Goal: Transaction & Acquisition: Purchase product/service

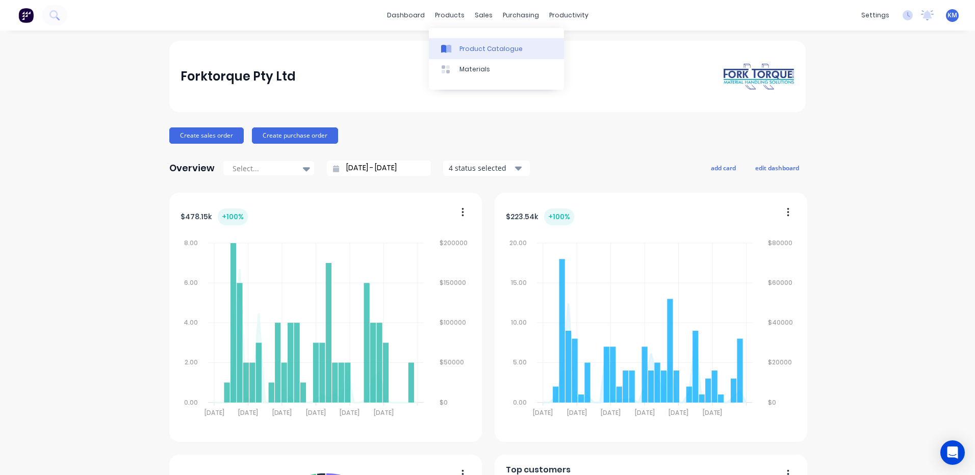
click at [458, 45] on link "Product Catalogue" at bounding box center [496, 48] width 135 height 20
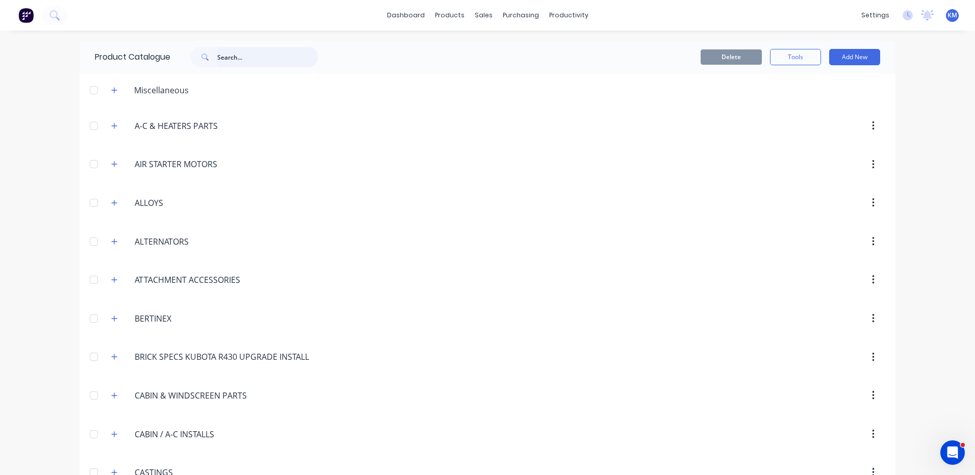
click at [275, 59] on input "text" at bounding box center [267, 57] width 101 height 20
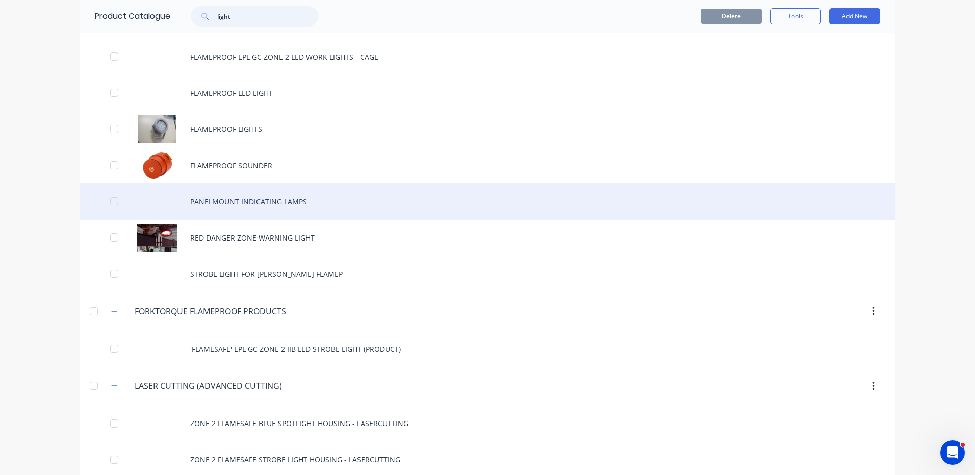
scroll to position [1275, 0]
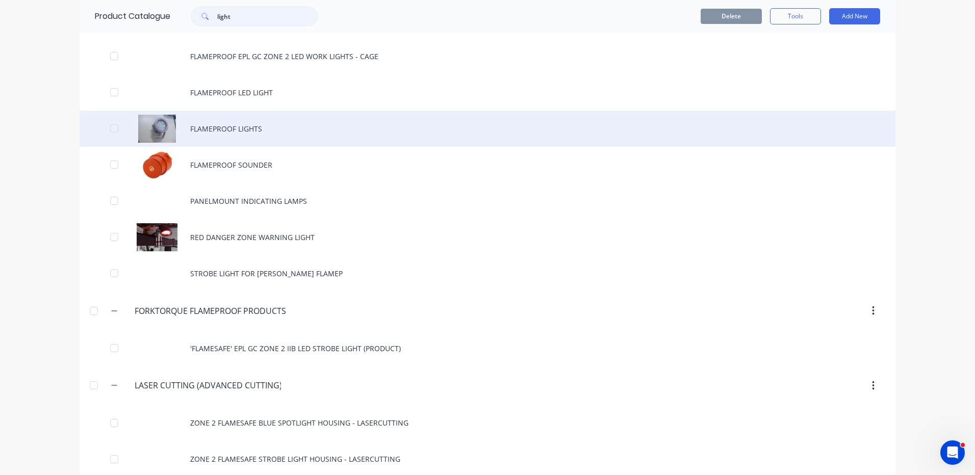
type input "light"
click at [275, 136] on div "FLAMEPROOF LIGHTS" at bounding box center [488, 129] width 816 height 36
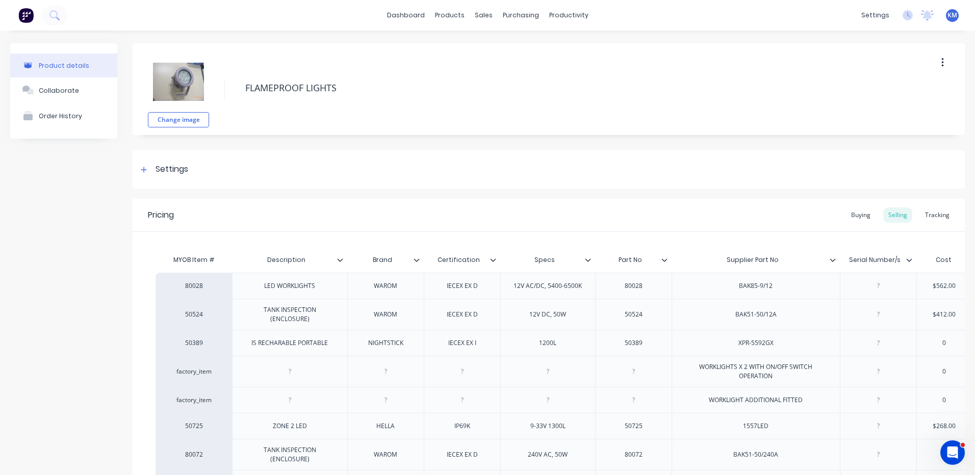
type textarea "x"
click at [473, 53] on div "Product Catalogue" at bounding box center [491, 48] width 63 height 9
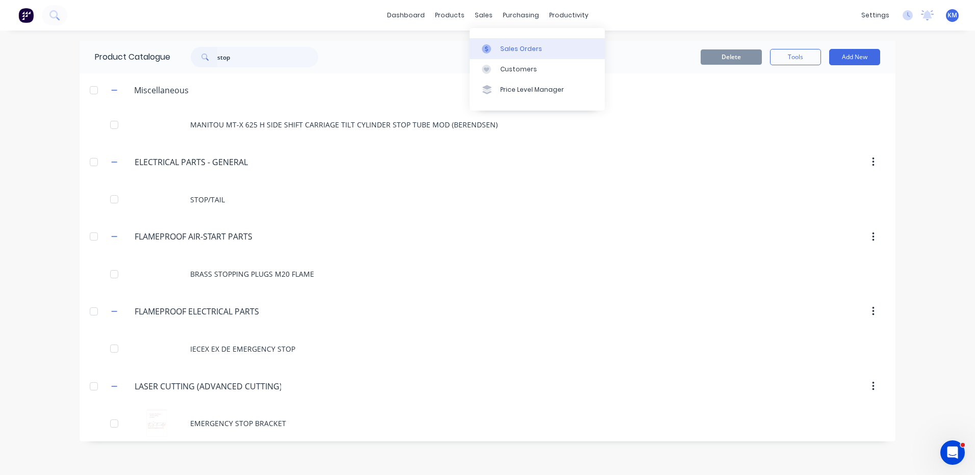
type input "stop"
click at [493, 45] on div at bounding box center [489, 48] width 15 height 9
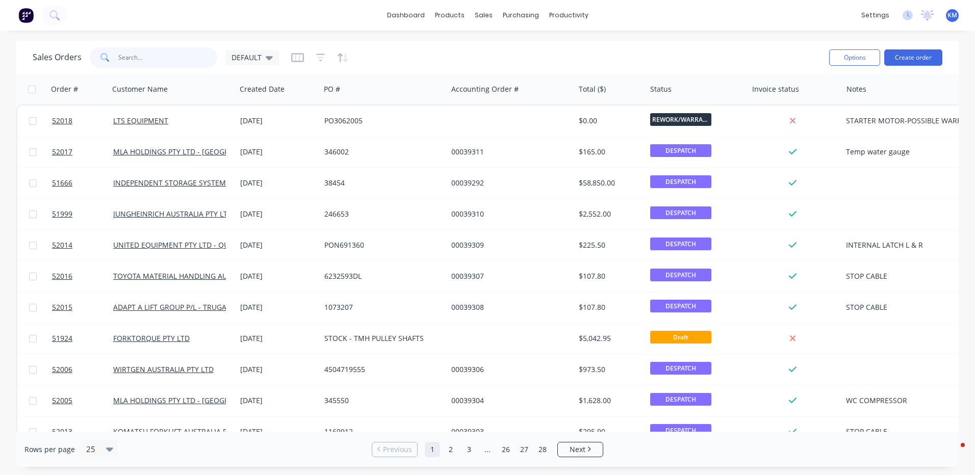
click at [181, 62] on input "text" at bounding box center [167, 57] width 99 height 20
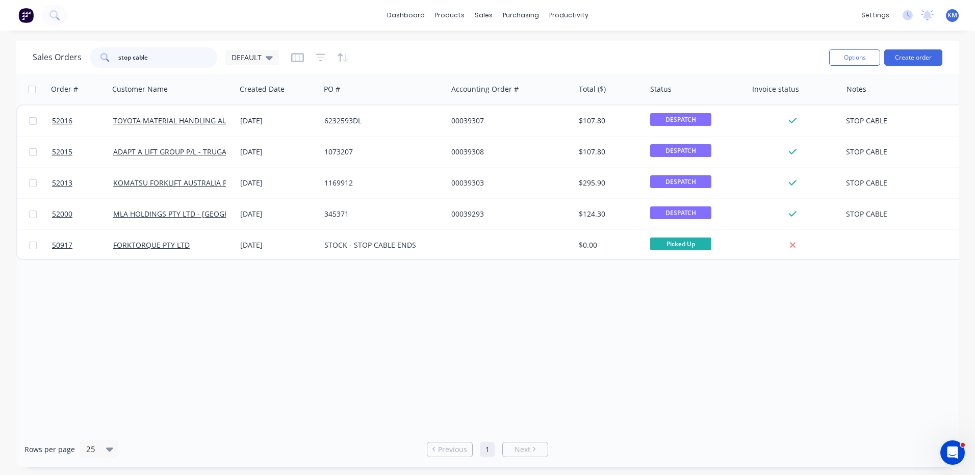
type input "stop cable"
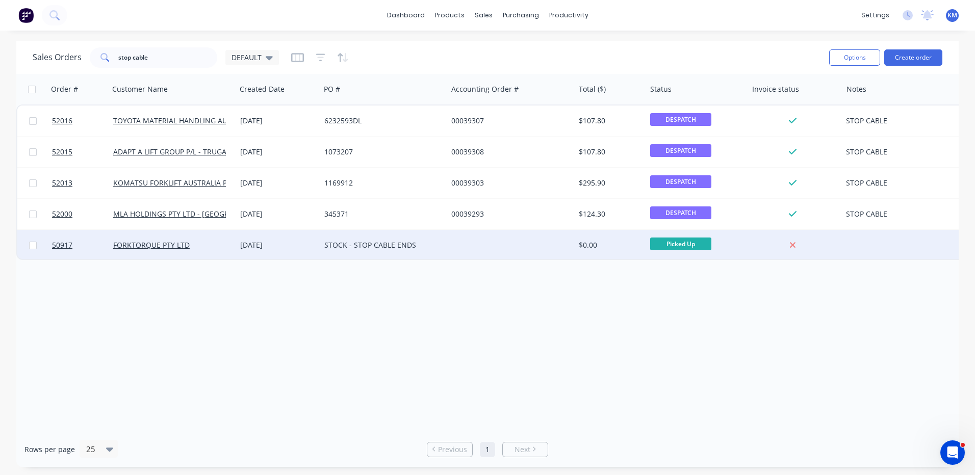
click at [354, 246] on div "STOCK - STOP CABLE ENDS" at bounding box center [380, 245] width 113 height 10
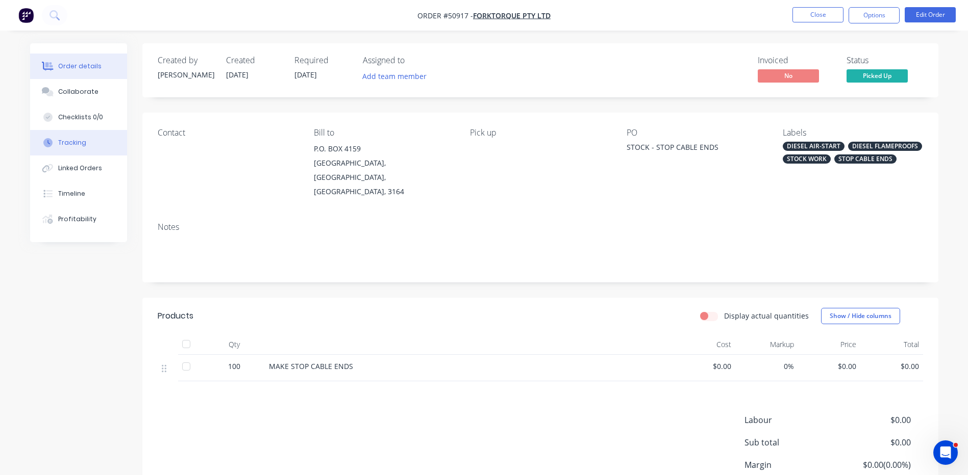
click at [74, 138] on div "Tracking" at bounding box center [72, 142] width 28 height 9
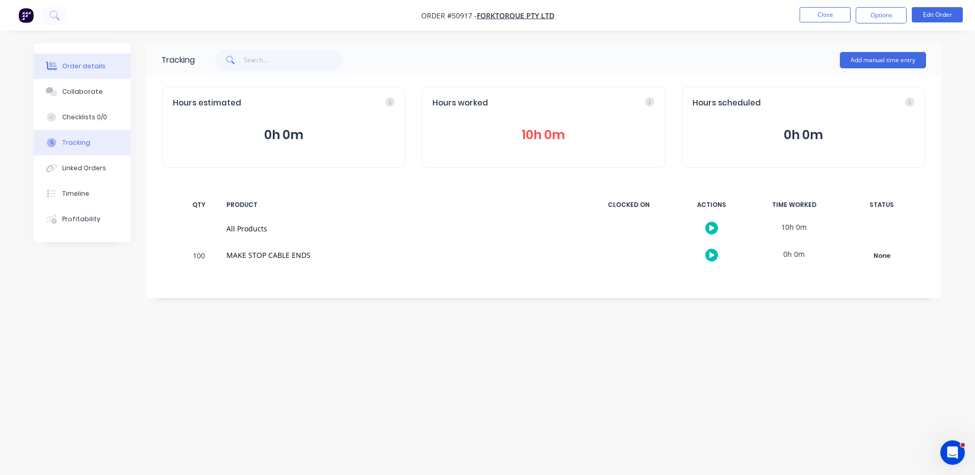
click at [98, 75] on button "Order details" at bounding box center [82, 67] width 97 height 26
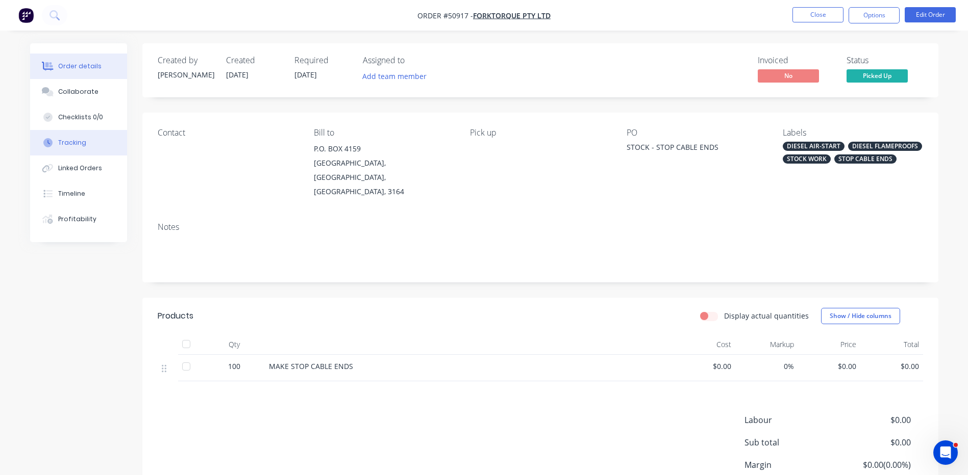
click at [99, 141] on button "Tracking" at bounding box center [78, 143] width 97 height 26
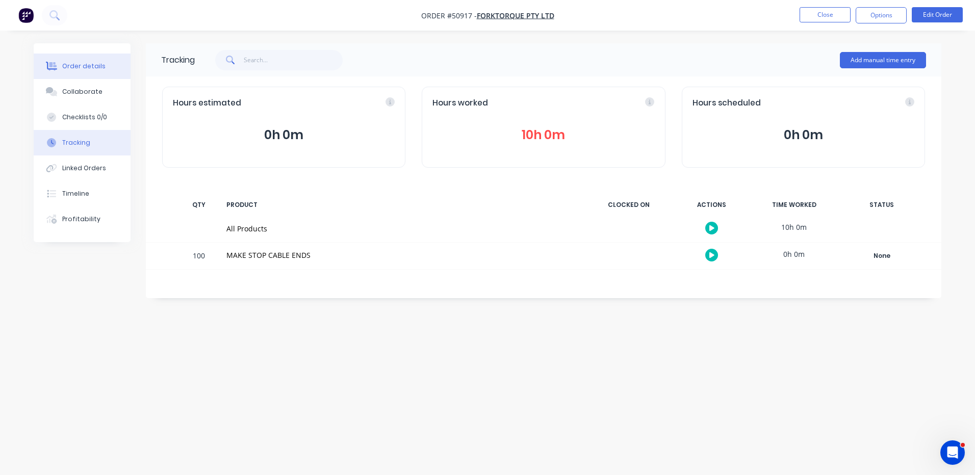
click at [95, 72] on button "Order details" at bounding box center [82, 67] width 97 height 26
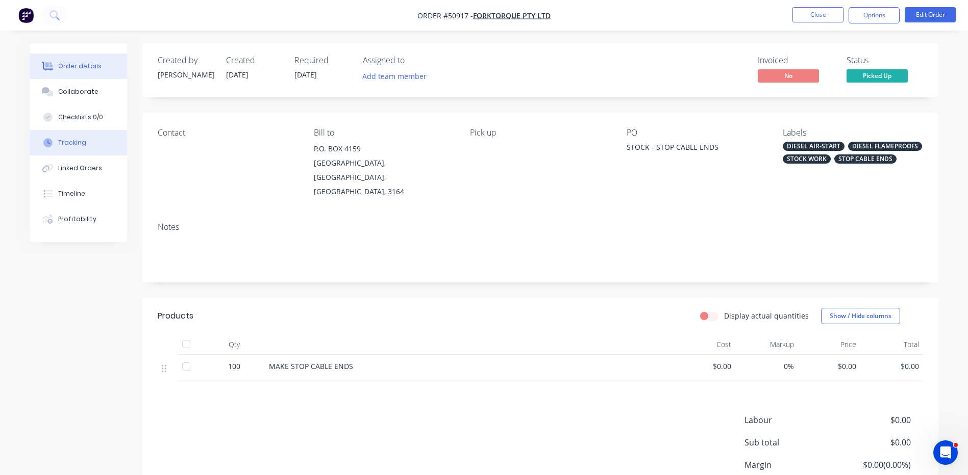
click at [84, 130] on button "Tracking" at bounding box center [78, 143] width 97 height 26
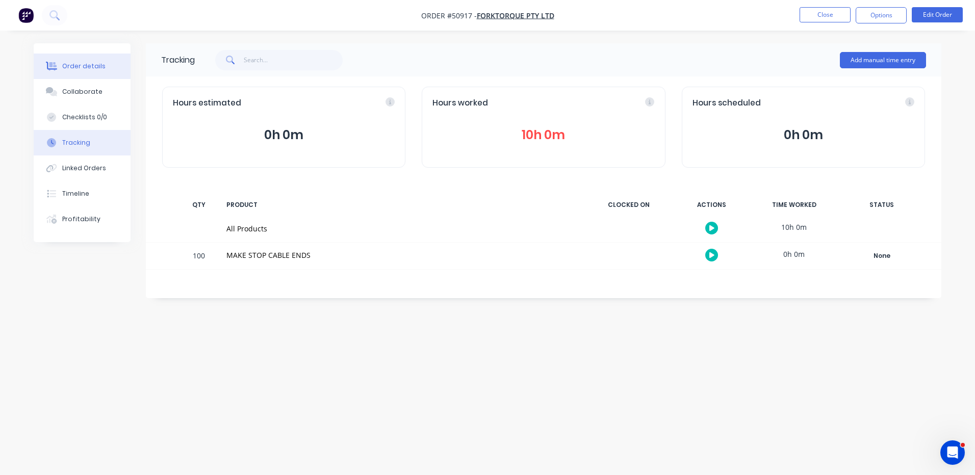
click at [97, 77] on button "Order details" at bounding box center [82, 67] width 97 height 26
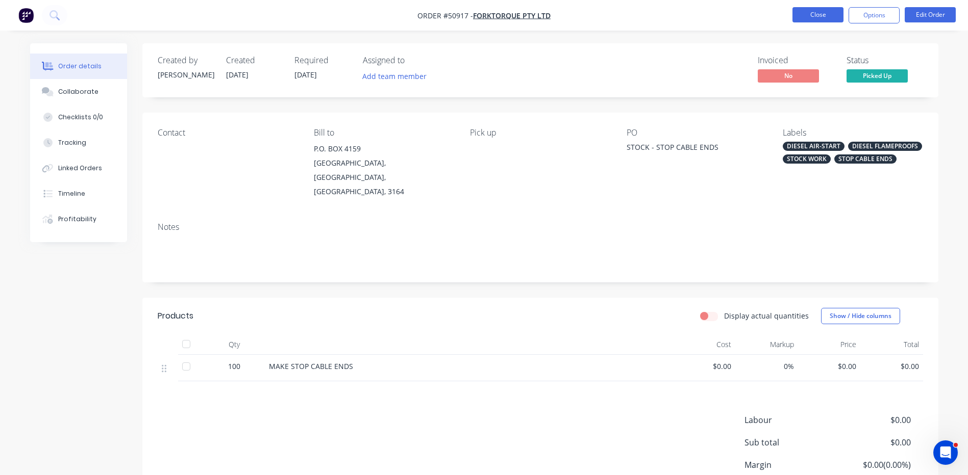
click at [805, 8] on button "Close" at bounding box center [817, 14] width 51 height 15
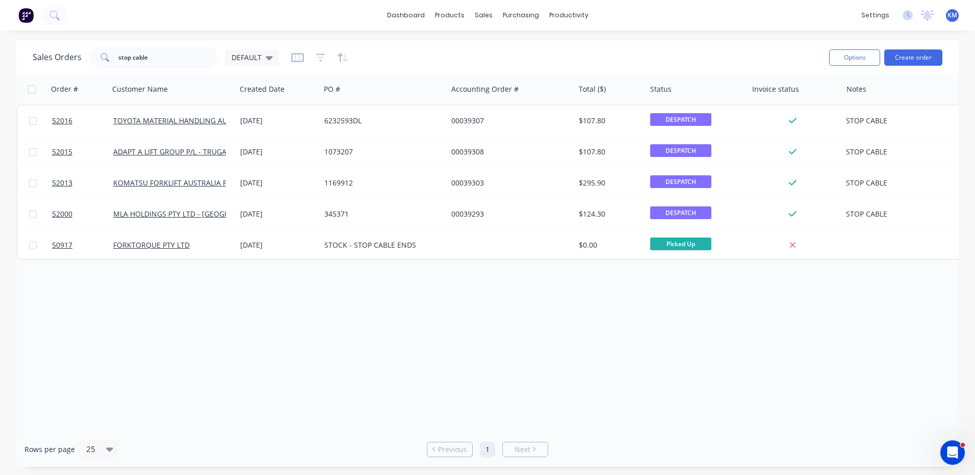
click at [163, 301] on div "Order # Customer Name Created Date PO # Accounting Order # Total ($) Status Inv…" at bounding box center [487, 253] width 943 height 358
drag, startPoint x: 157, startPoint y: 54, endPoint x: 13, endPoint y: 62, distance: 144.1
click at [13, 62] on div "Sales Orders stop cable DEFAULT Options Create order Order # Customer Name Crea…" at bounding box center [487, 254] width 975 height 426
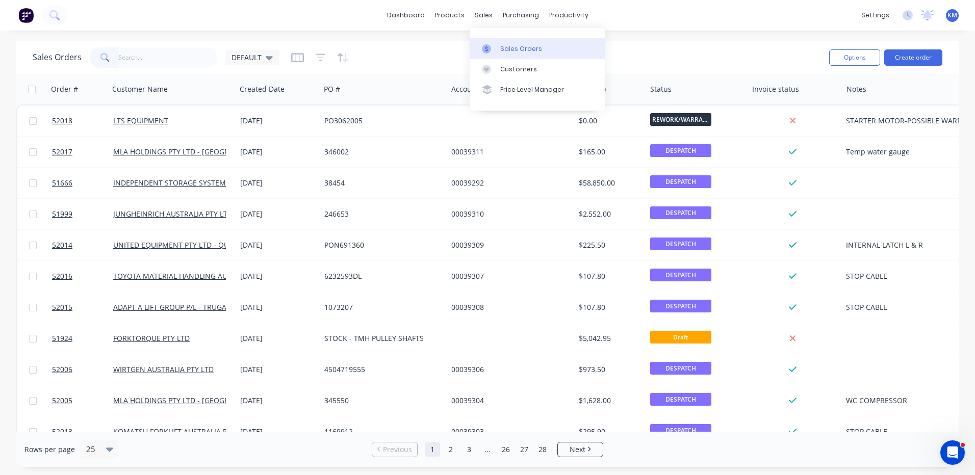
click at [500, 48] on div "Sales Orders" at bounding box center [521, 48] width 42 height 9
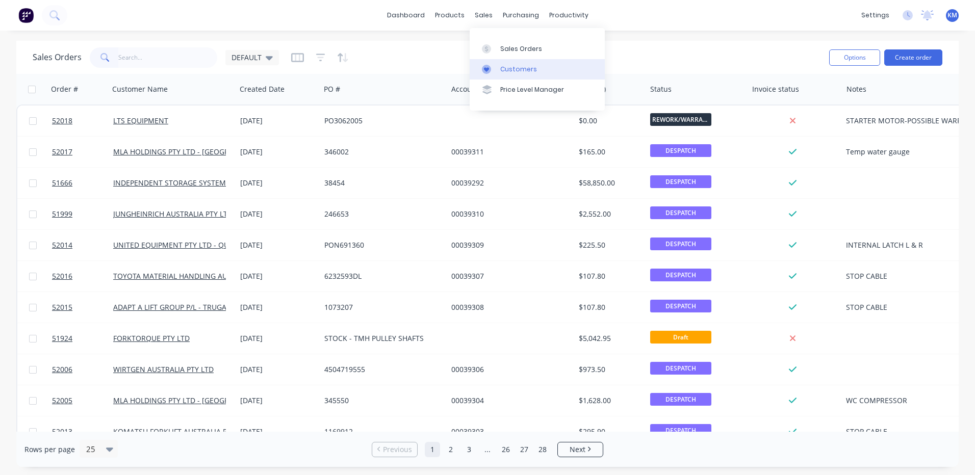
click at [502, 69] on div "Customers" at bounding box center [518, 69] width 37 height 9
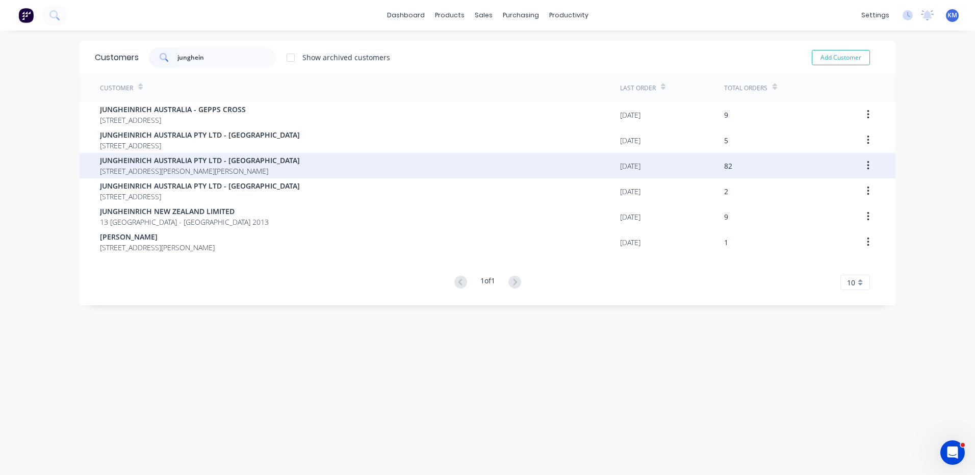
type input "junghein"
click at [264, 157] on span "JUNGHEINRICH AUSTRALIA PTY LTD - [GEOGRAPHIC_DATA]" at bounding box center [200, 160] width 200 height 11
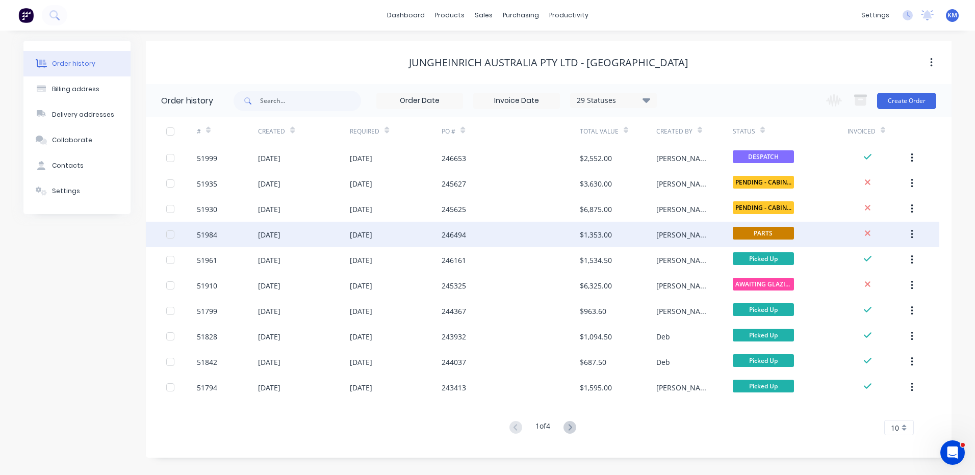
click at [447, 232] on div "246494" at bounding box center [454, 235] width 24 height 11
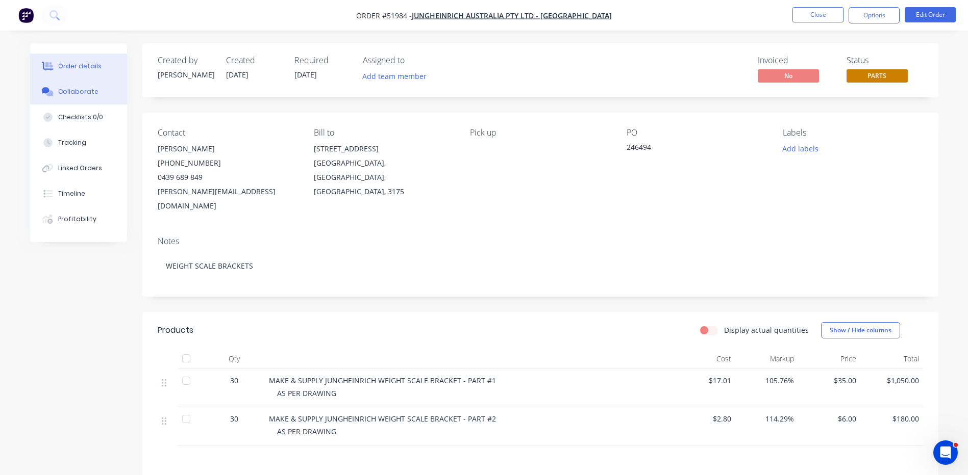
click at [99, 87] on button "Collaborate" at bounding box center [78, 92] width 97 height 26
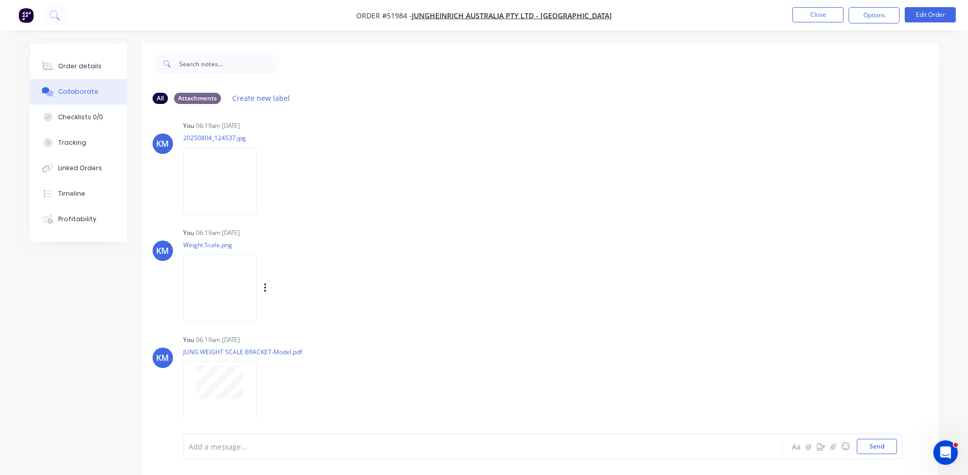
scroll to position [15, 0]
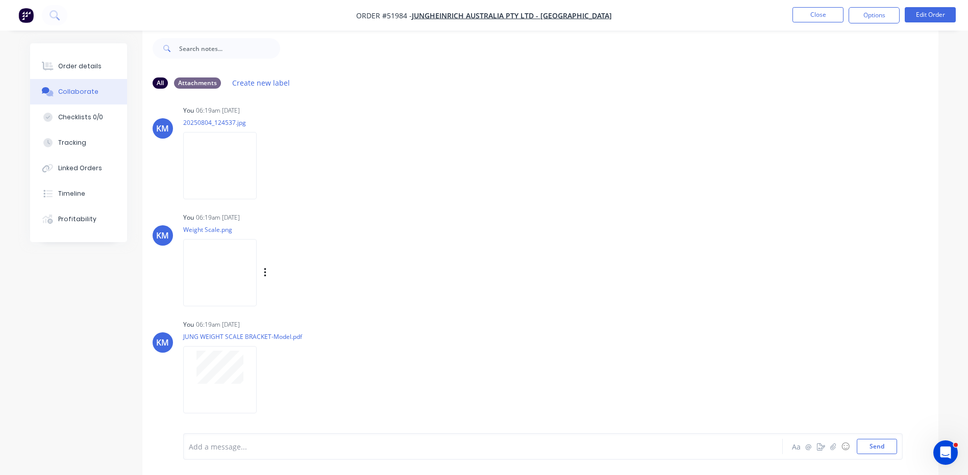
click at [222, 267] on img at bounding box center [219, 272] width 73 height 67
click at [232, 257] on img at bounding box center [219, 272] width 73 height 67
click at [266, 273] on icon "button" at bounding box center [265, 272] width 2 height 9
click at [335, 295] on button "Download" at bounding box center [331, 300] width 115 height 23
click at [806, 8] on button "Close" at bounding box center [817, 14] width 51 height 15
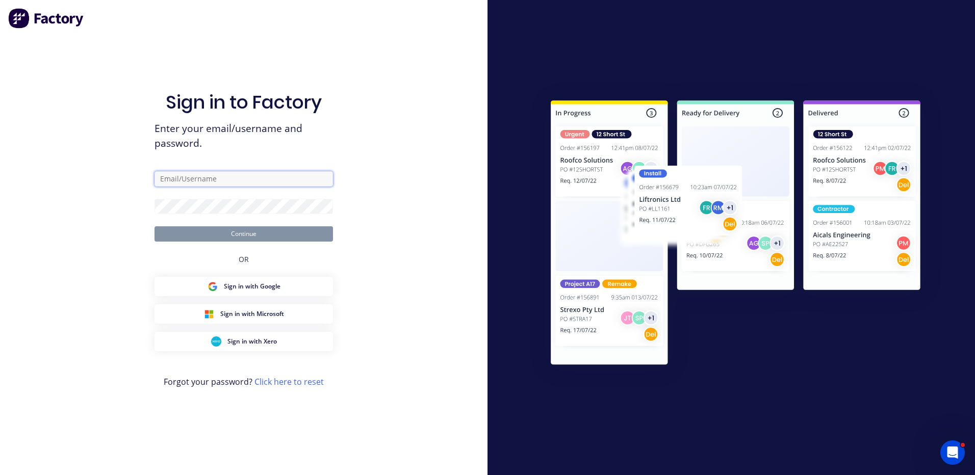
type input "kyle@forktorque.com.au"
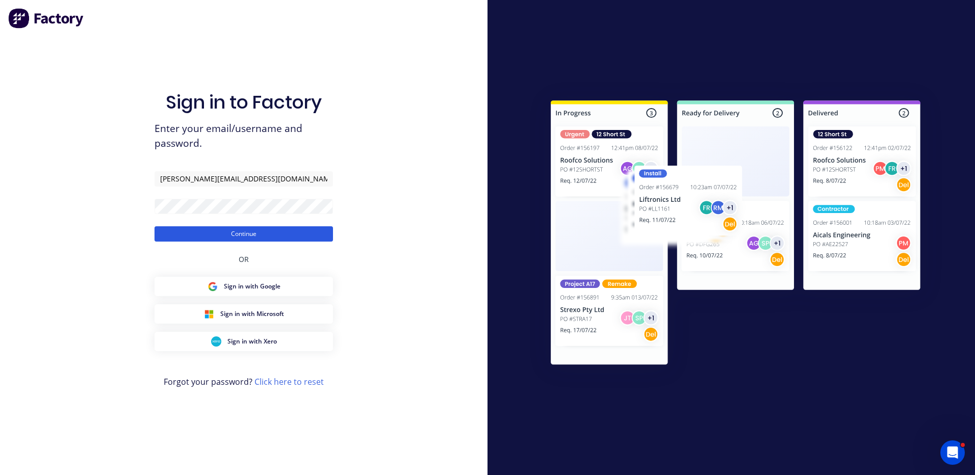
click at [255, 231] on button "Continue" at bounding box center [244, 233] width 179 height 15
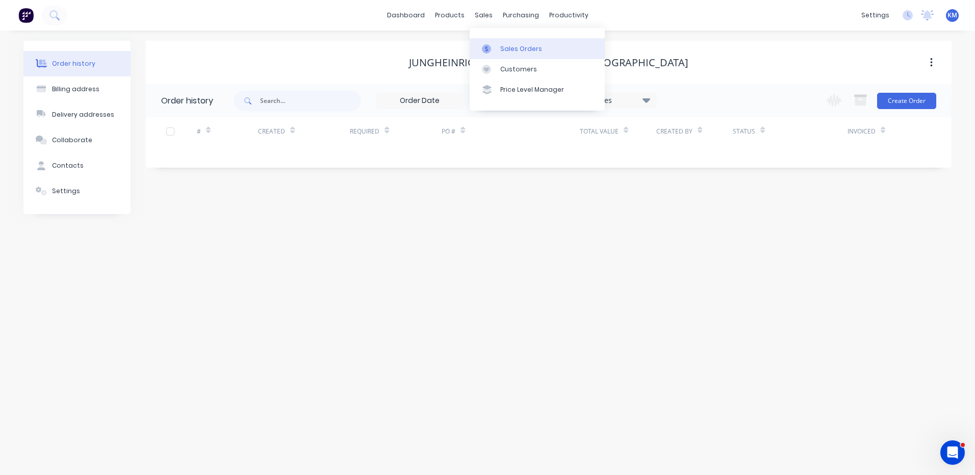
click at [499, 48] on link "Sales Orders" at bounding box center [537, 48] width 135 height 20
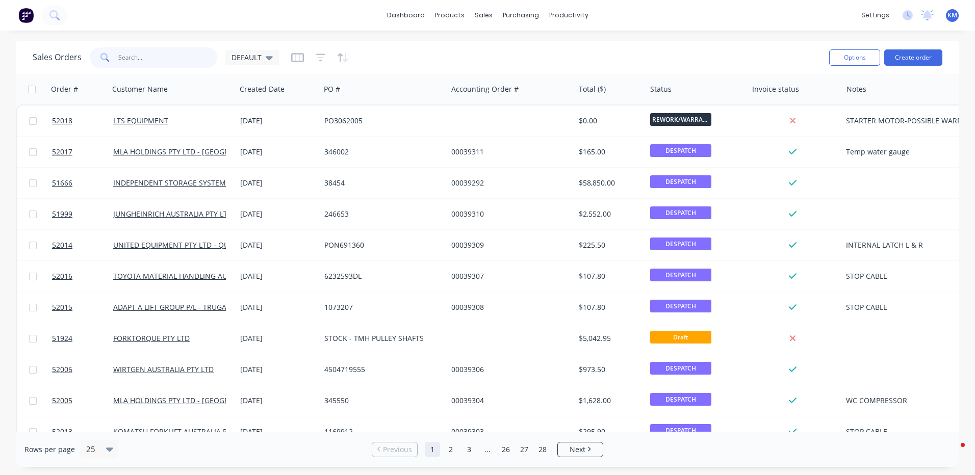
click at [193, 63] on input "text" at bounding box center [167, 57] width 99 height 20
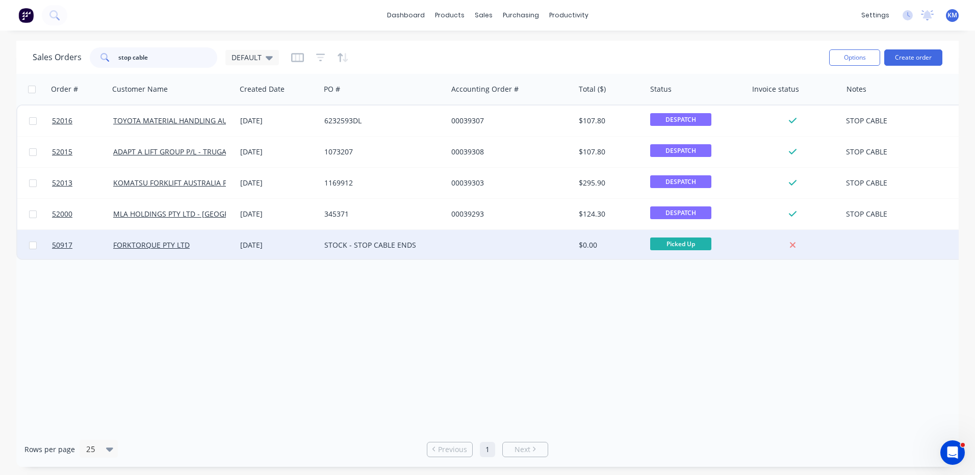
type input "stop cable"
click at [326, 238] on div "STOCK - STOP CABLE ENDS" at bounding box center [383, 245] width 127 height 31
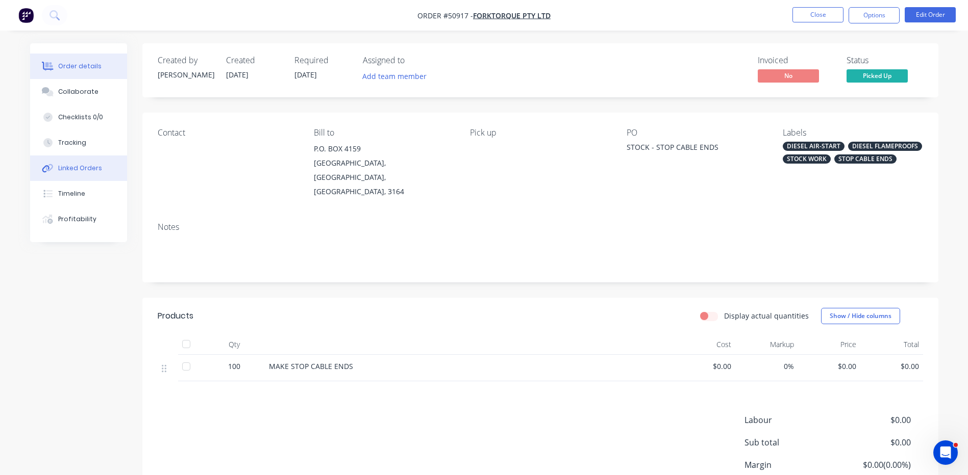
drag, startPoint x: 107, startPoint y: 183, endPoint x: 108, endPoint y: 170, distance: 12.8
click at [107, 183] on button "Timeline" at bounding box center [78, 194] width 97 height 26
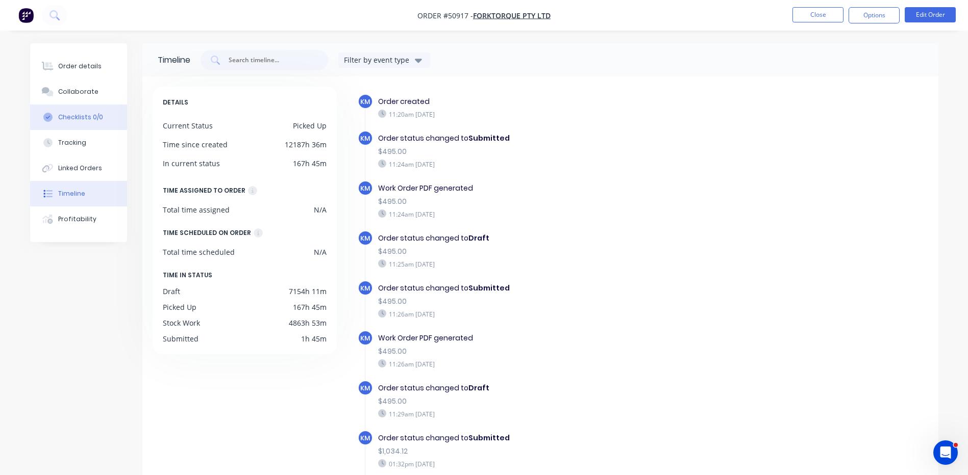
click at [103, 118] on button "Checklists 0/0" at bounding box center [78, 118] width 97 height 26
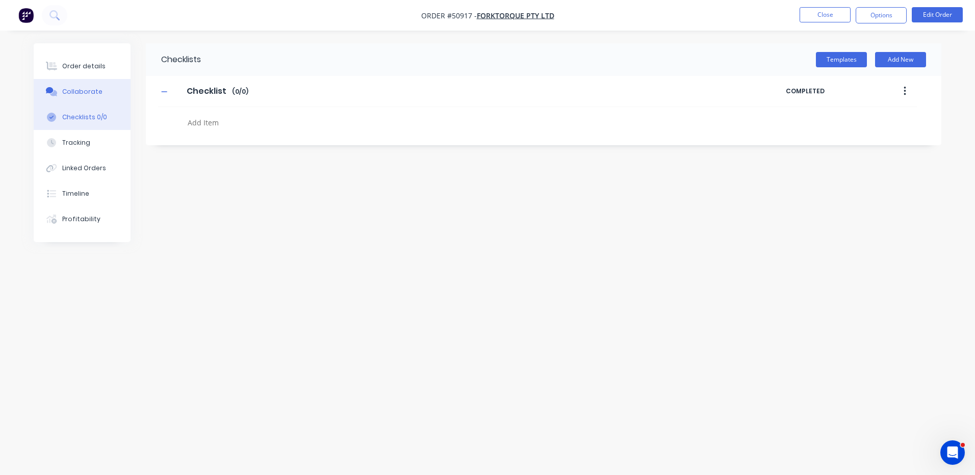
click at [99, 93] on button "Collaborate" at bounding box center [82, 92] width 97 height 26
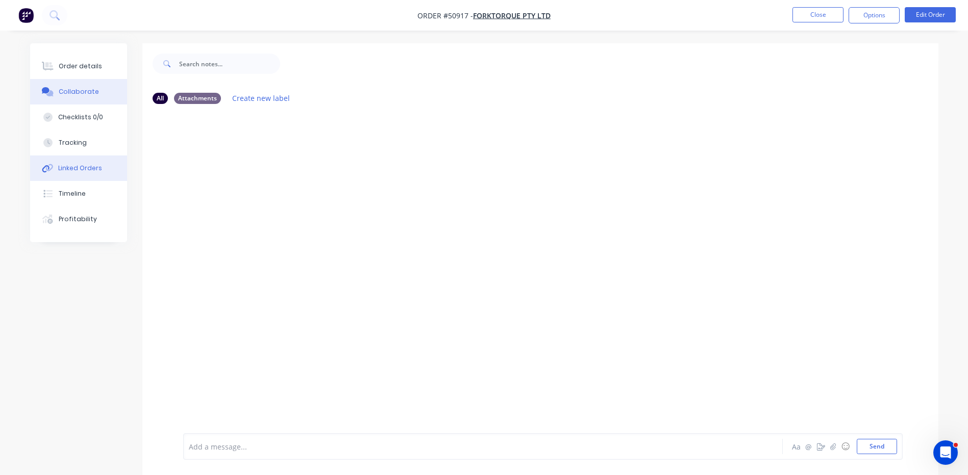
click at [102, 159] on button "Linked Orders" at bounding box center [78, 169] width 97 height 26
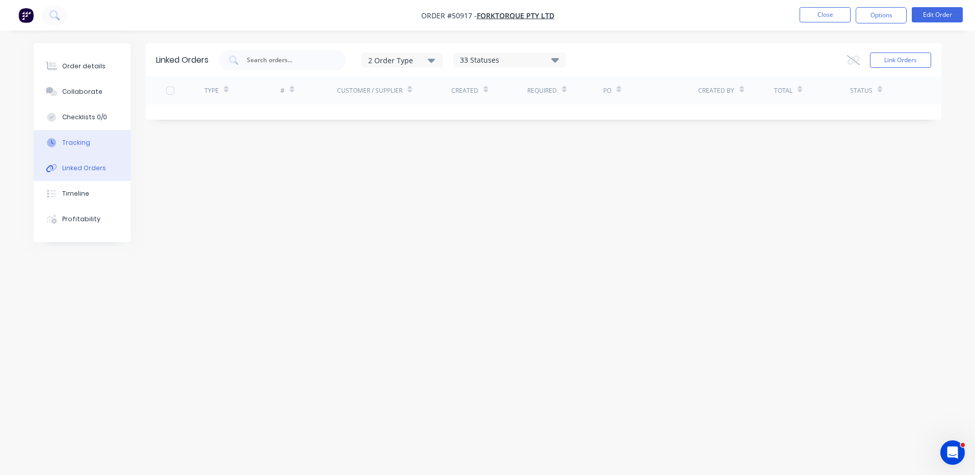
click at [95, 147] on button "Tracking" at bounding box center [82, 143] width 97 height 26
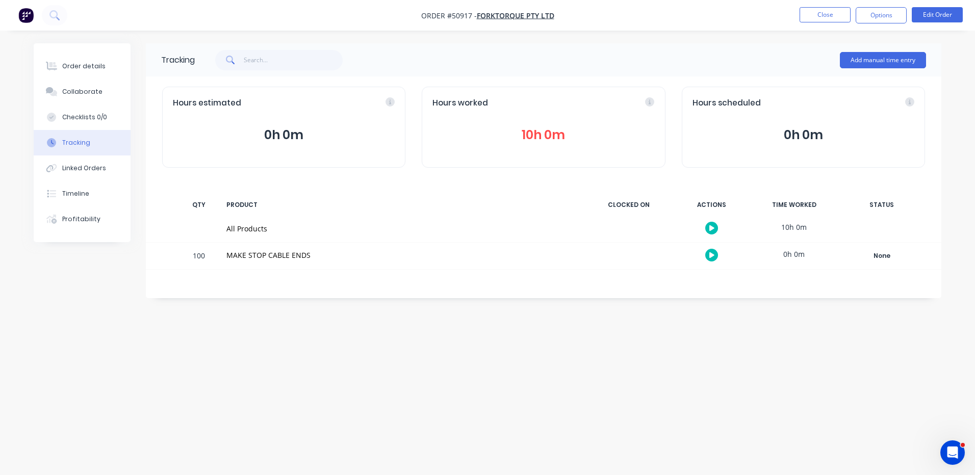
click at [503, 128] on button "10h 0m" at bounding box center [544, 134] width 222 height 19
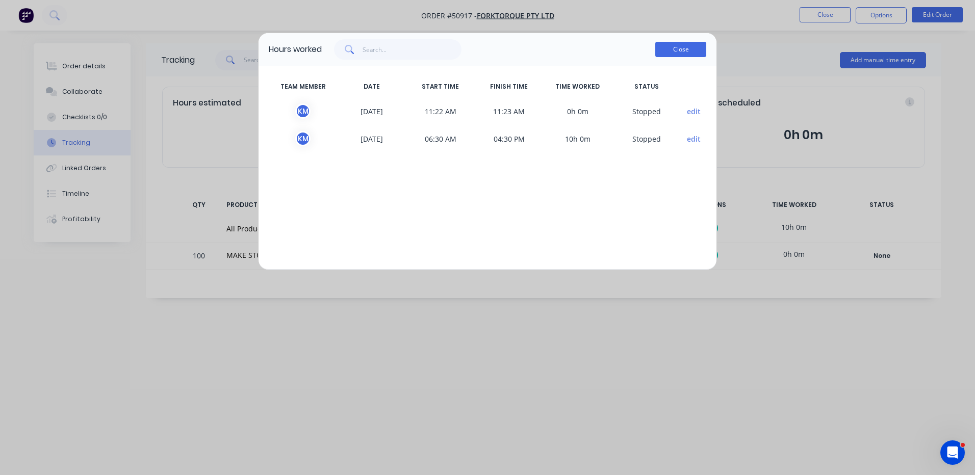
click at [675, 48] on button "Close" at bounding box center [681, 49] width 51 height 15
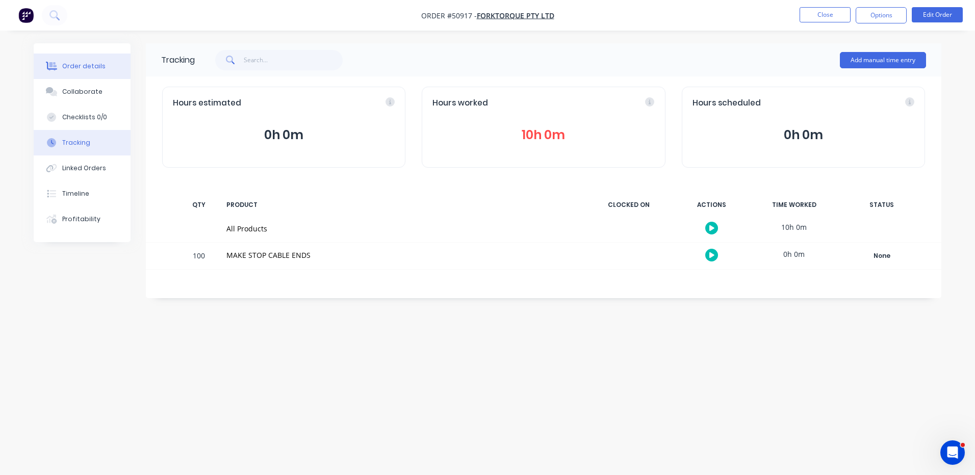
click at [79, 63] on div "Order details" at bounding box center [83, 66] width 43 height 9
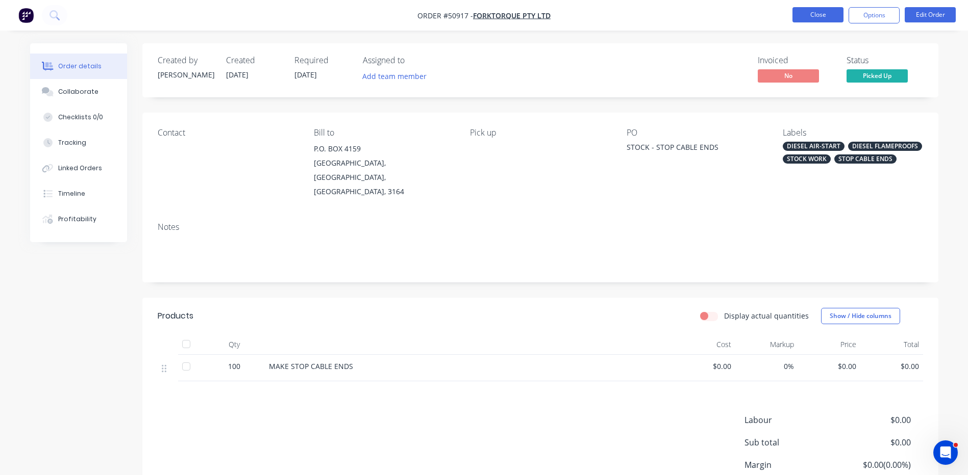
click at [824, 14] on button "Close" at bounding box center [817, 14] width 51 height 15
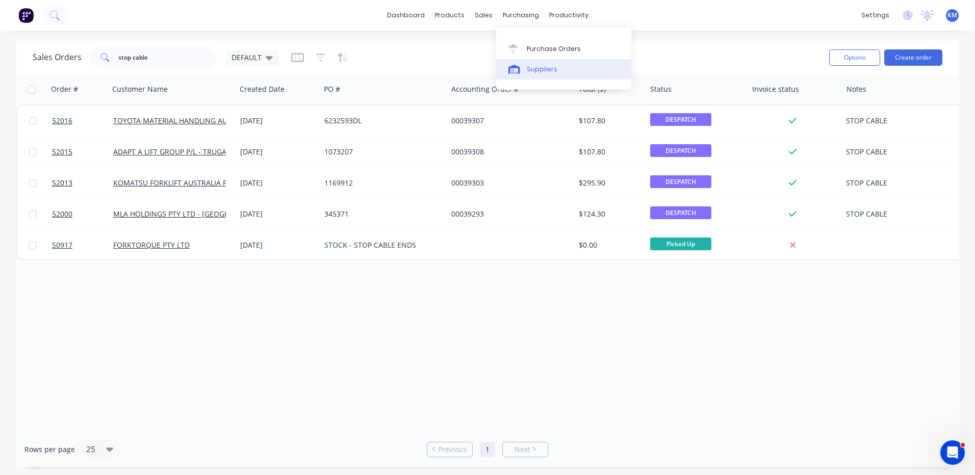
click at [524, 67] on link "Suppliers" at bounding box center [563, 69] width 135 height 20
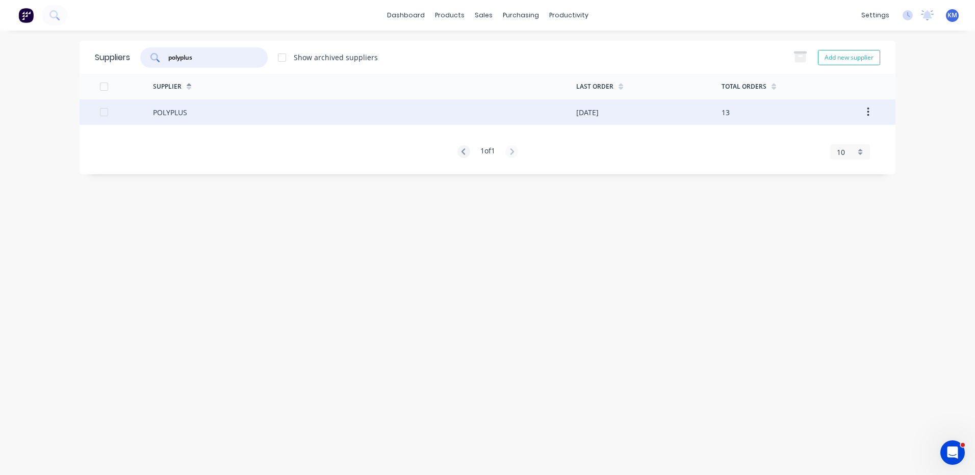
type input "polyplus"
click at [288, 123] on div "POLYPLUS" at bounding box center [364, 112] width 423 height 26
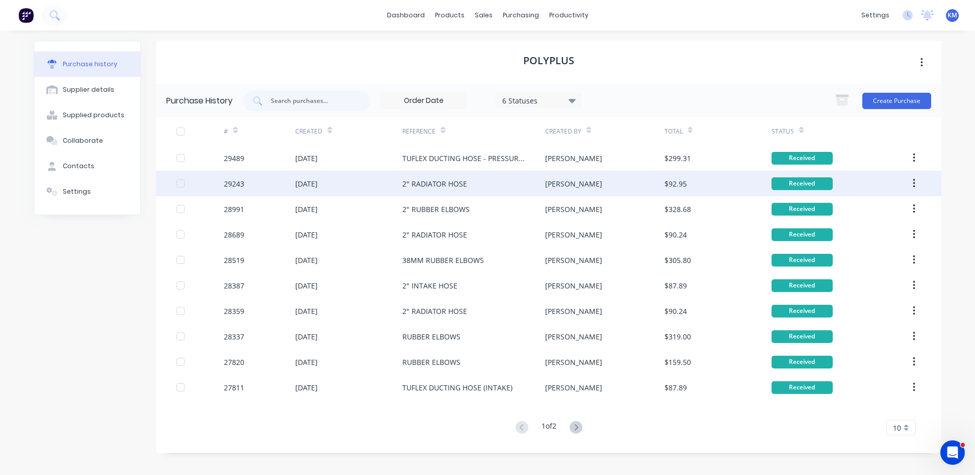
click at [451, 175] on div "2" RADIATOR HOSE" at bounding box center [473, 184] width 143 height 26
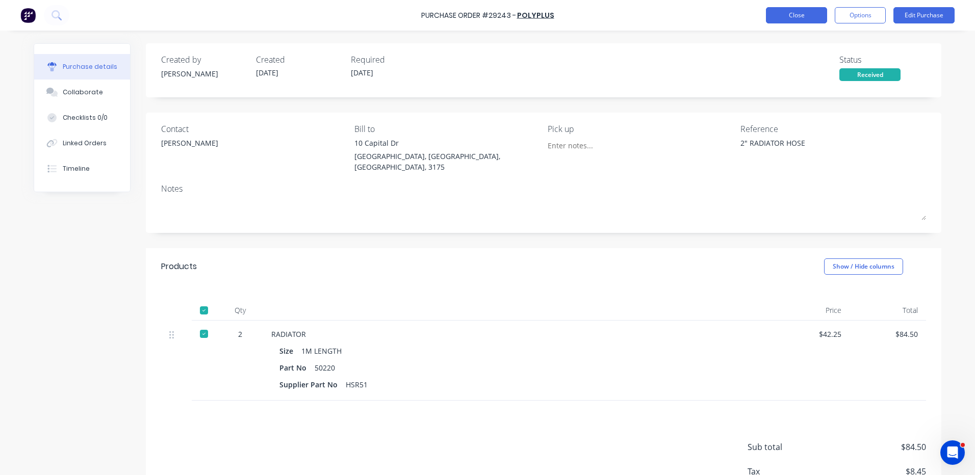
click at [770, 12] on button "Close" at bounding box center [796, 15] width 61 height 16
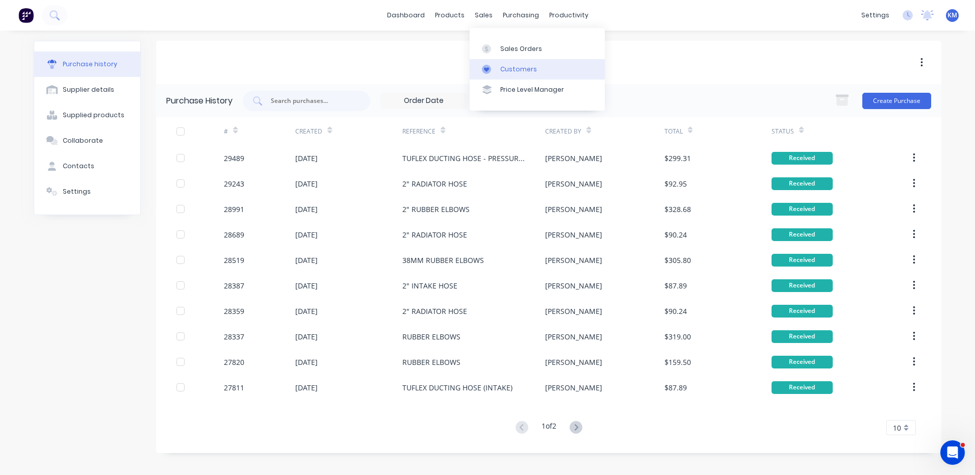
click at [497, 62] on link "Customers" at bounding box center [537, 69] width 135 height 20
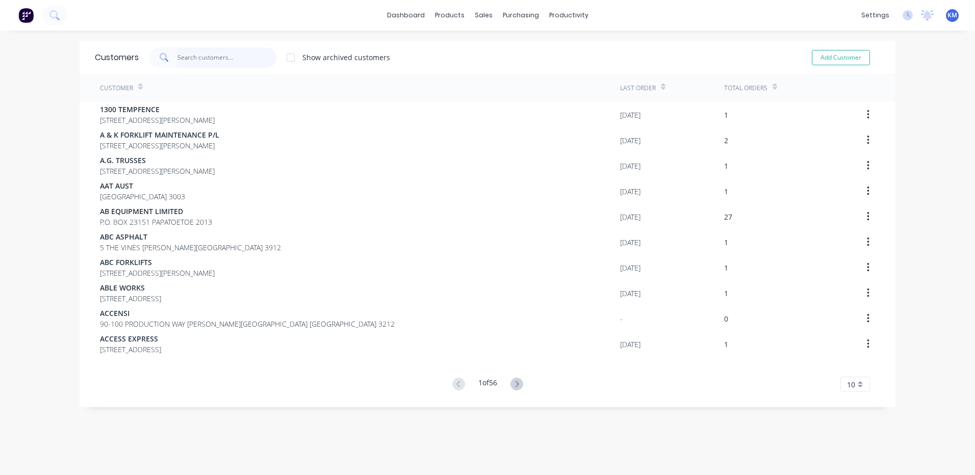
click at [193, 63] on input "text" at bounding box center [227, 57] width 99 height 20
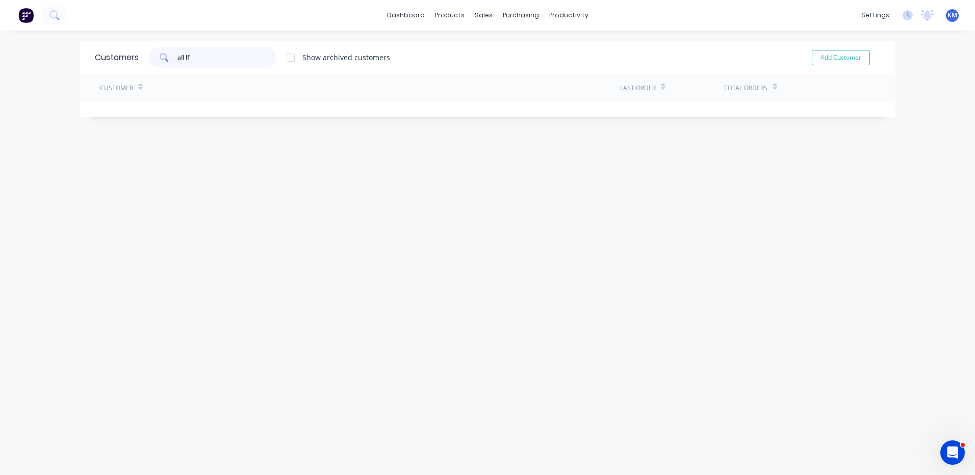
type input "all l"
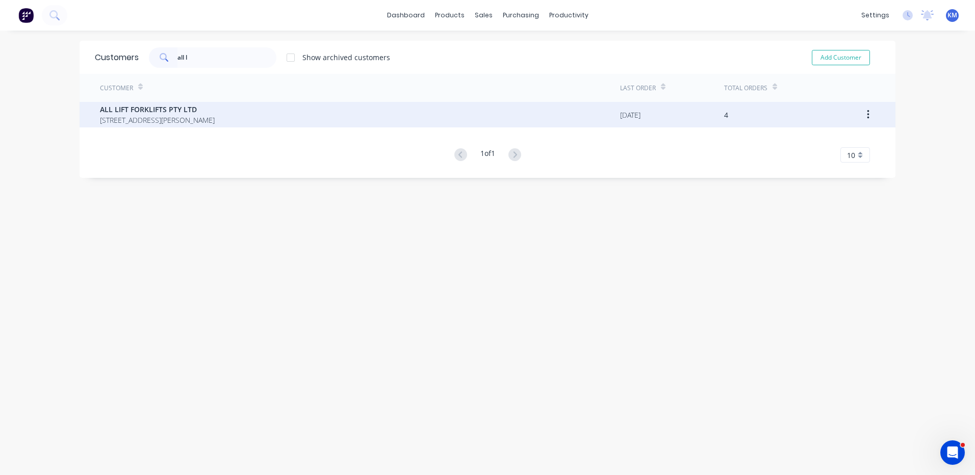
click at [215, 110] on span "ALL LIFT FORKLIFTS PTY LTD" at bounding box center [157, 109] width 115 height 11
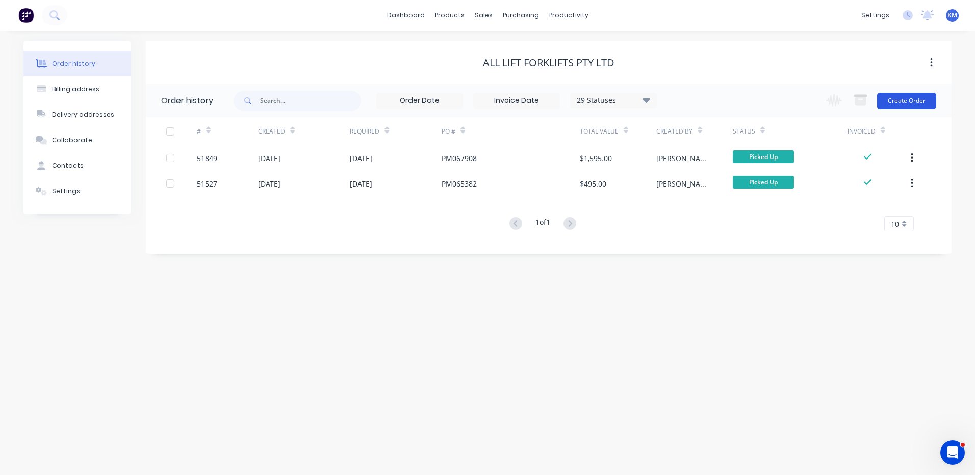
click at [911, 94] on button "Create Order" at bounding box center [906, 101] width 59 height 16
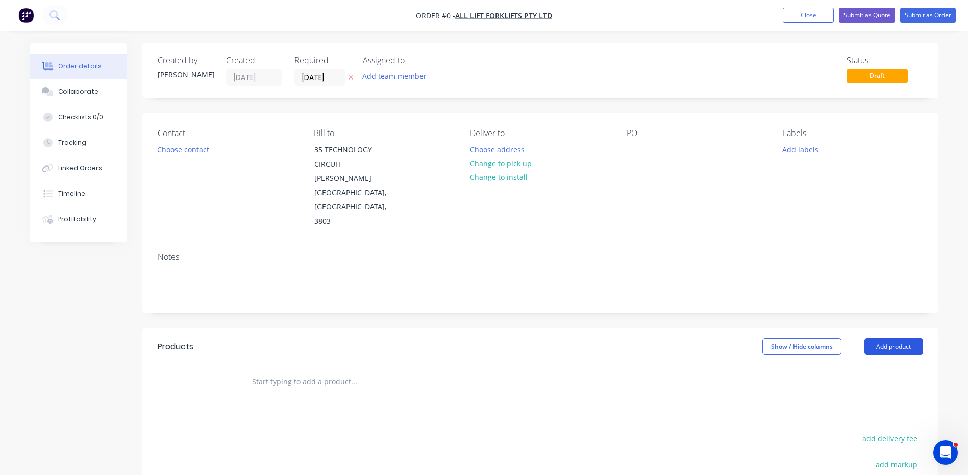
click at [904, 339] on button "Add product" at bounding box center [893, 347] width 59 height 16
click at [899, 339] on button "Add product" at bounding box center [893, 347] width 59 height 16
click at [892, 339] on button "Add product" at bounding box center [893, 347] width 59 height 16
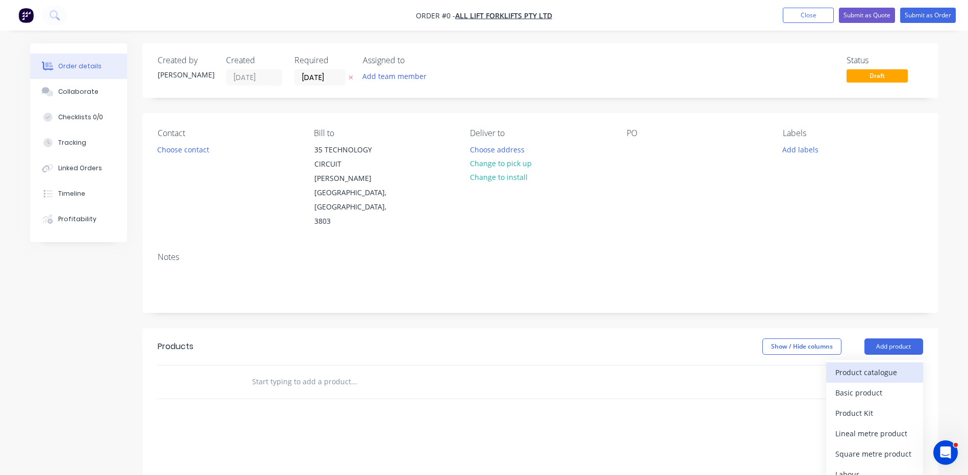
click at [883, 365] on div "Product catalogue" at bounding box center [874, 372] width 79 height 15
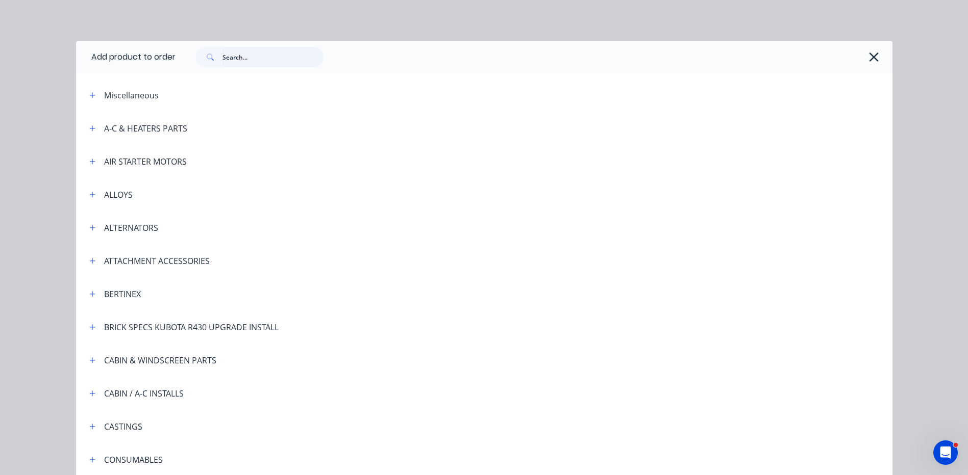
click at [275, 60] on input "text" at bounding box center [272, 57] width 101 height 20
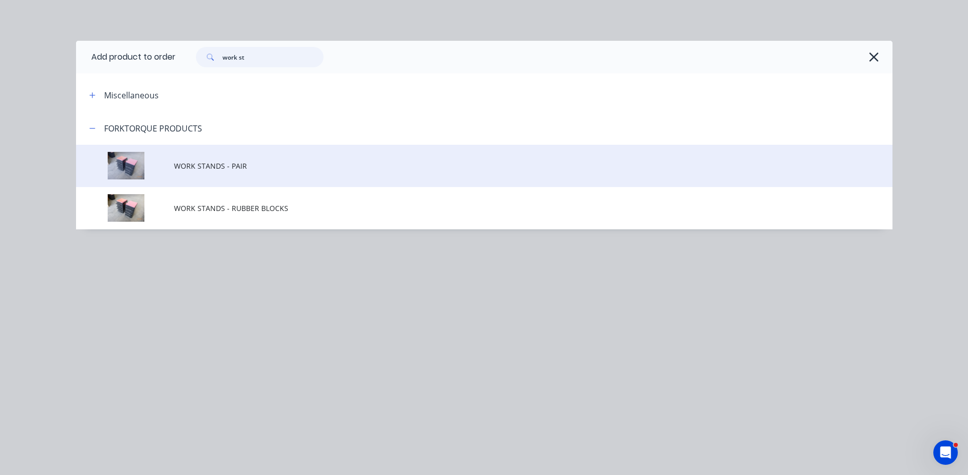
type input "work st"
click at [256, 168] on span "WORK STANDS - PAIR" at bounding box center [461, 166] width 574 height 11
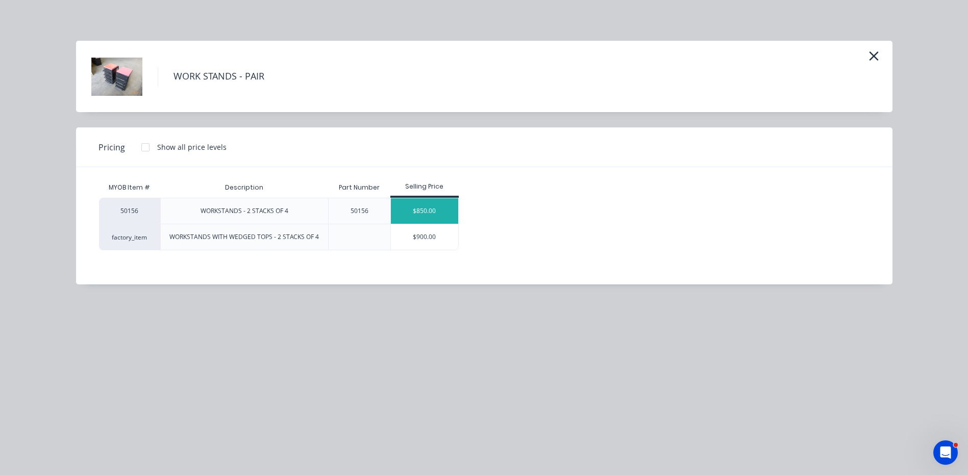
click at [432, 213] on div "$850.00" at bounding box center [425, 211] width 68 height 26
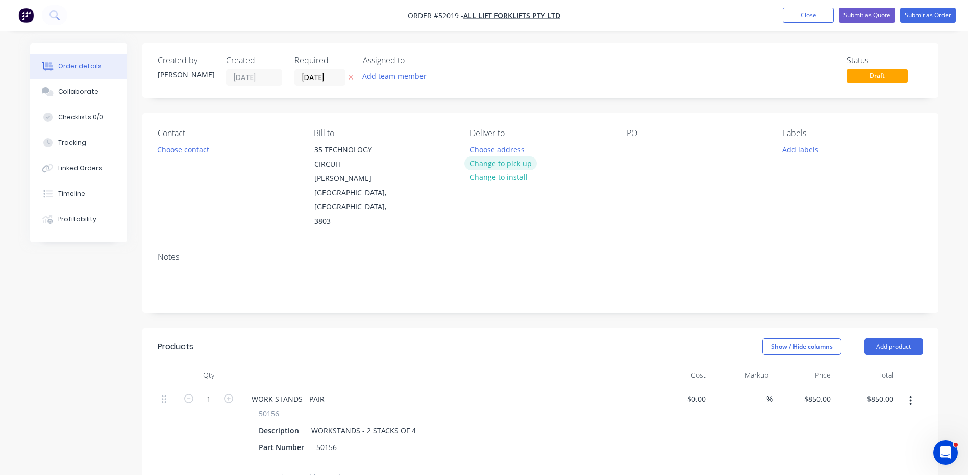
click at [519, 166] on button "Change to pick up" at bounding box center [500, 164] width 72 height 14
click at [207, 148] on button "Choose contact" at bounding box center [183, 149] width 63 height 14
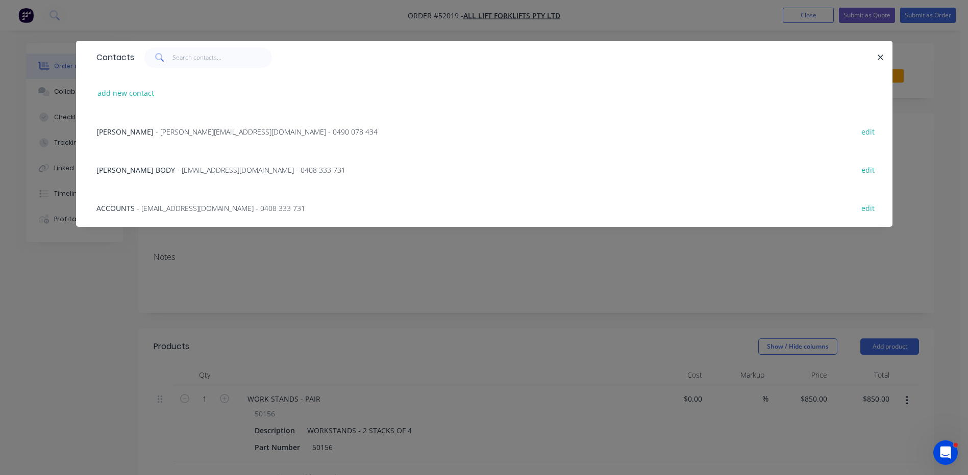
click at [202, 173] on span "- [EMAIL_ADDRESS][DOMAIN_NAME] - 0408 333 731" at bounding box center [261, 170] width 168 height 10
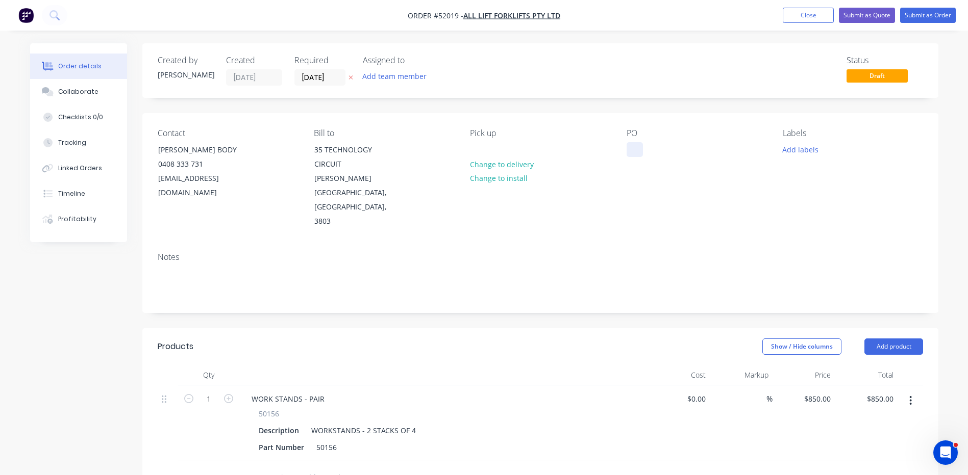
click at [637, 154] on div at bounding box center [634, 149] width 16 height 15
click at [789, 15] on button "Close" at bounding box center [808, 15] width 51 height 15
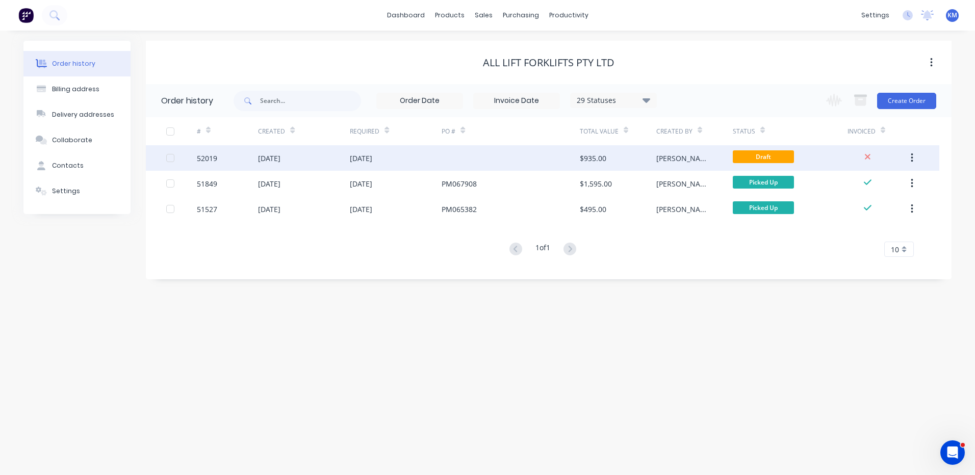
click at [590, 160] on div "$935.00" at bounding box center [593, 158] width 27 height 11
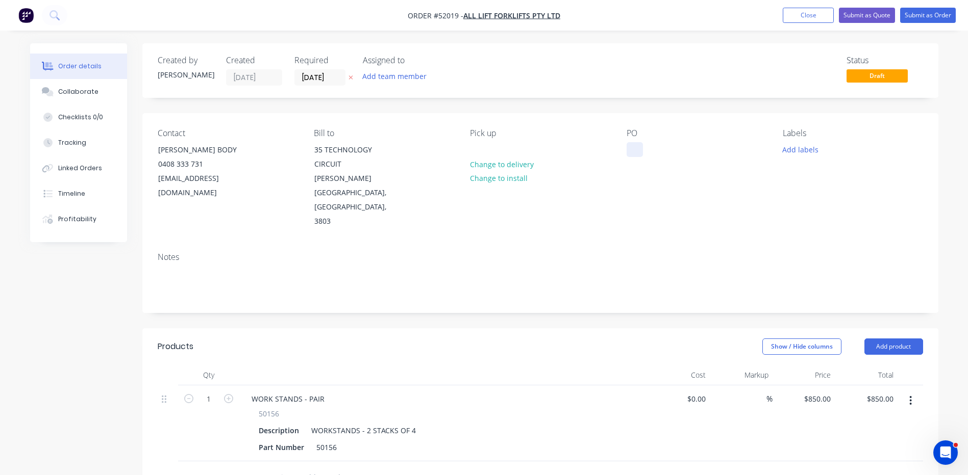
click at [636, 144] on div at bounding box center [634, 149] width 16 height 15
click at [75, 86] on button "Collaborate" at bounding box center [78, 92] width 97 height 26
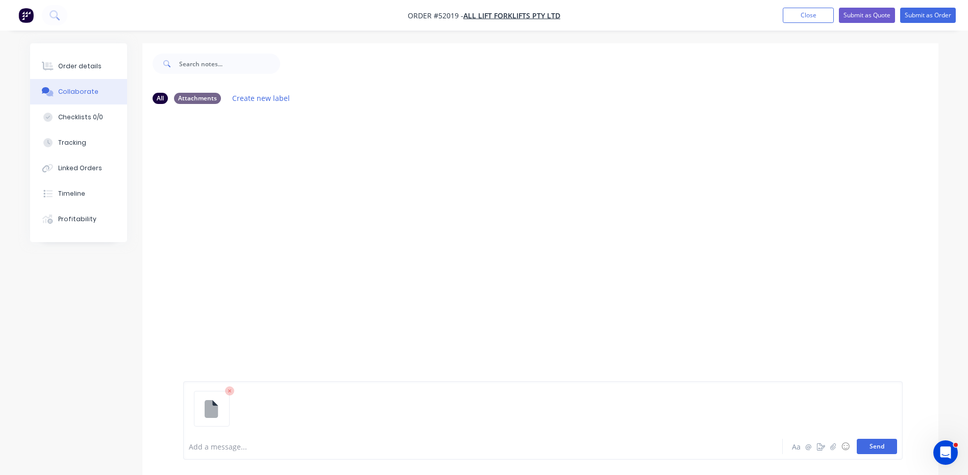
click at [869, 450] on button "Send" at bounding box center [876, 446] width 40 height 15
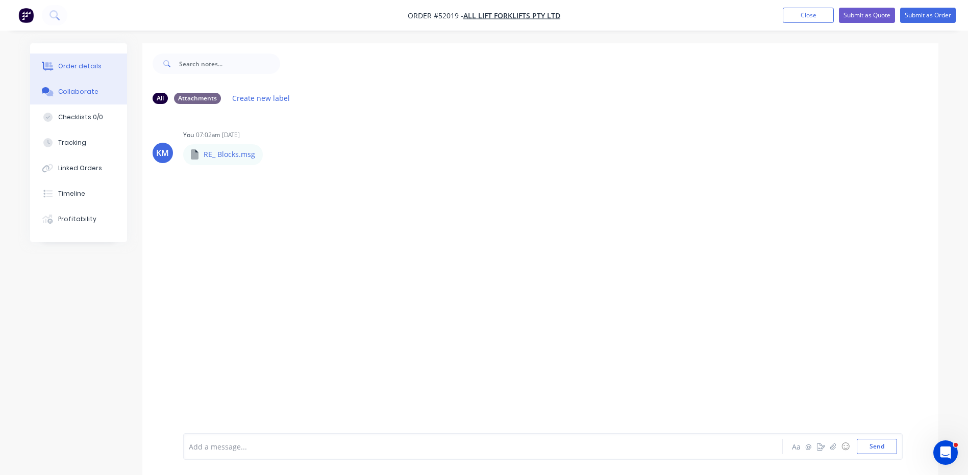
click at [71, 65] on div "Order details" at bounding box center [79, 66] width 43 height 9
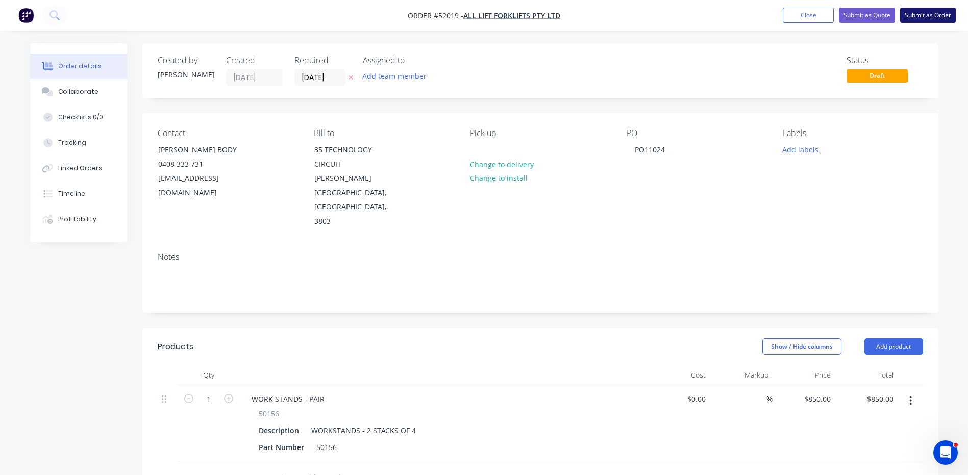
click at [909, 13] on button "Submit as Order" at bounding box center [928, 15] width 56 height 15
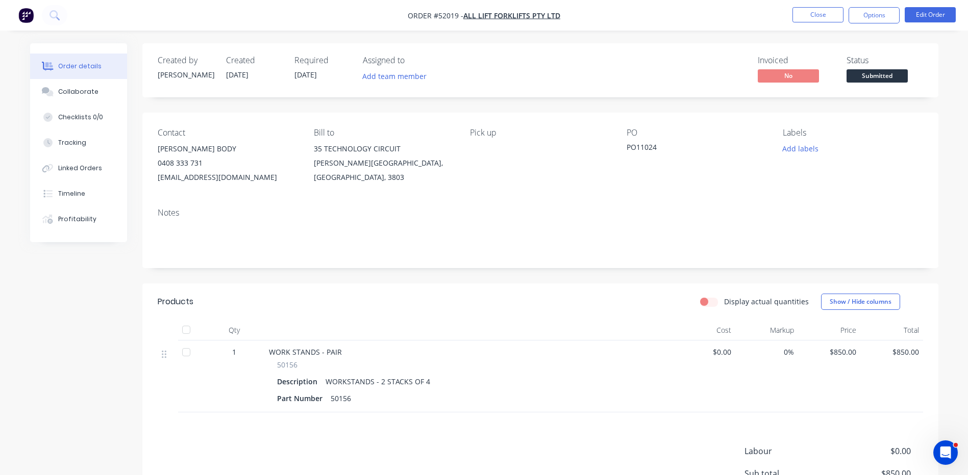
click at [880, 71] on span "Submitted" at bounding box center [876, 75] width 61 height 13
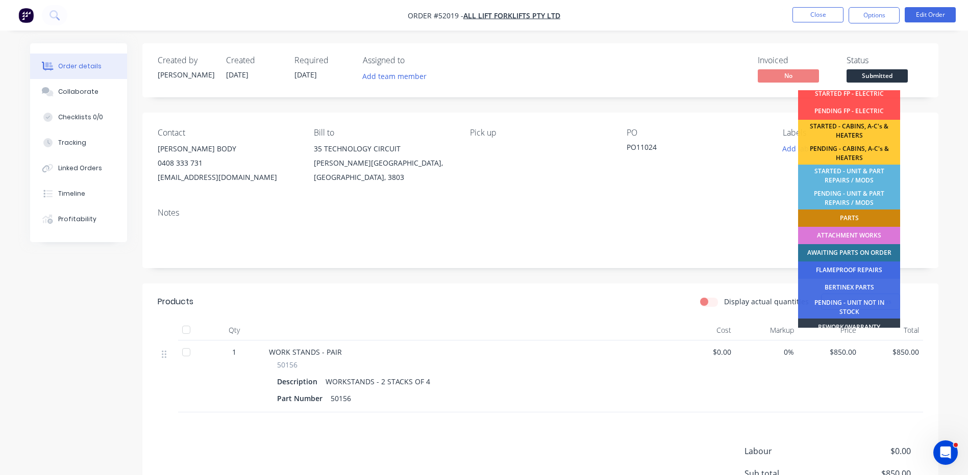
scroll to position [202, 0]
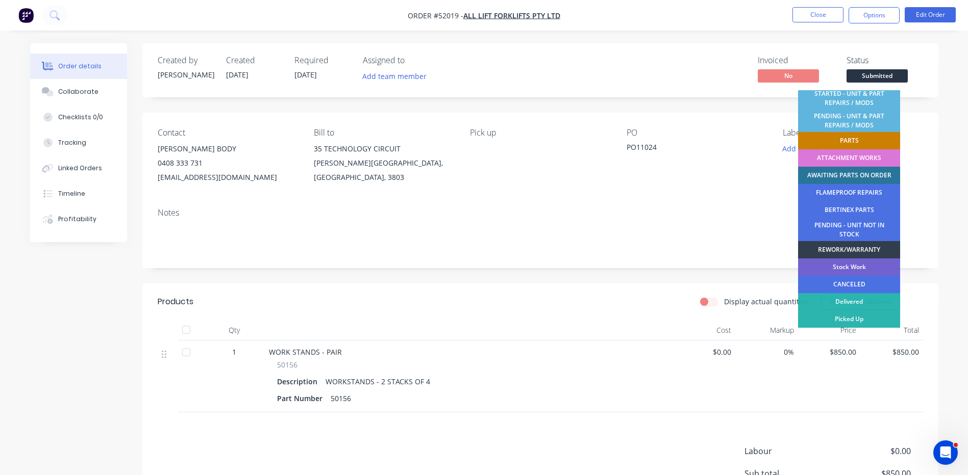
click at [848, 141] on div "PARTS" at bounding box center [849, 140] width 102 height 17
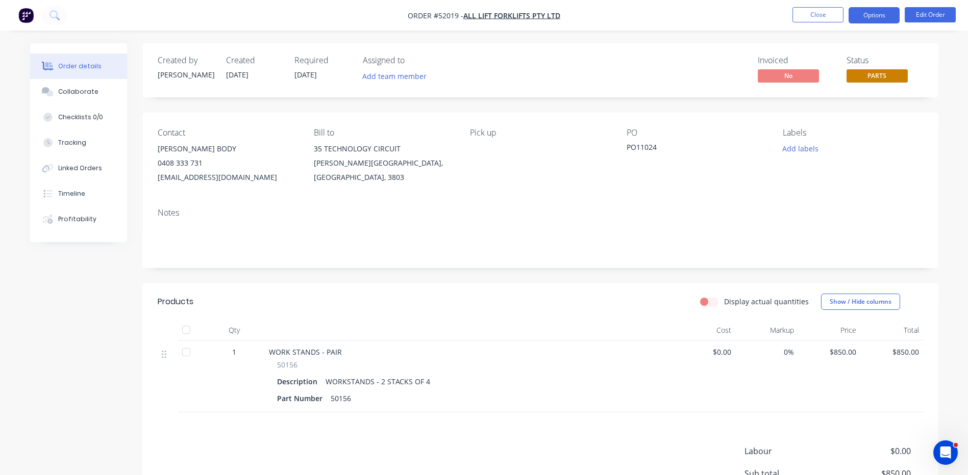
click at [865, 23] on button "Options" at bounding box center [873, 15] width 51 height 16
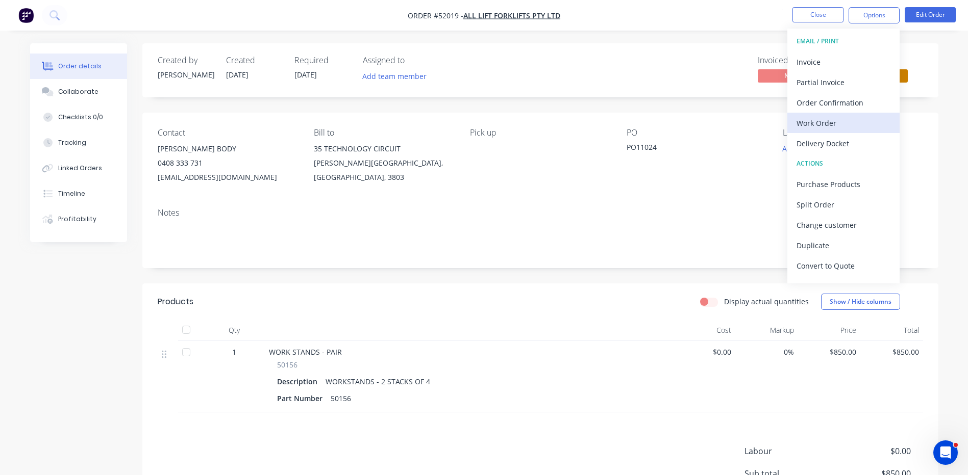
click at [834, 124] on div "Work Order" at bounding box center [843, 123] width 94 height 15
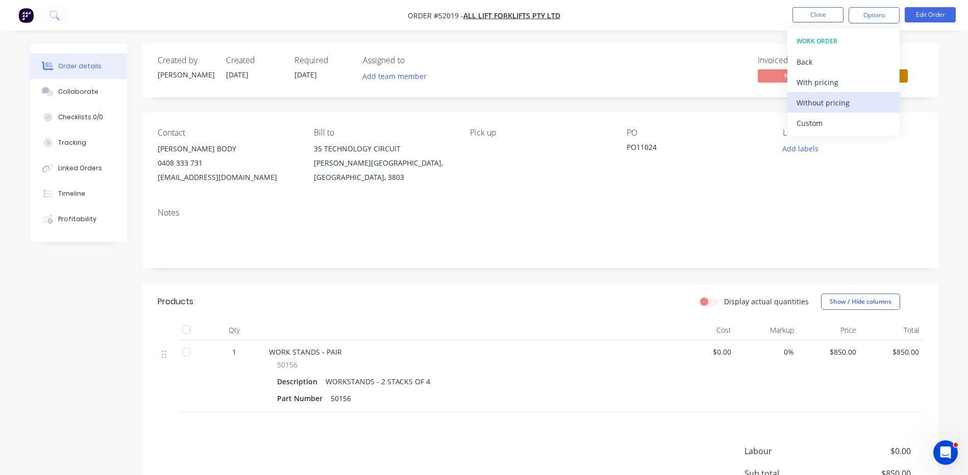
click at [829, 108] on div "Without pricing" at bounding box center [843, 102] width 94 height 15
